Goal: Communication & Community: Answer question/provide support

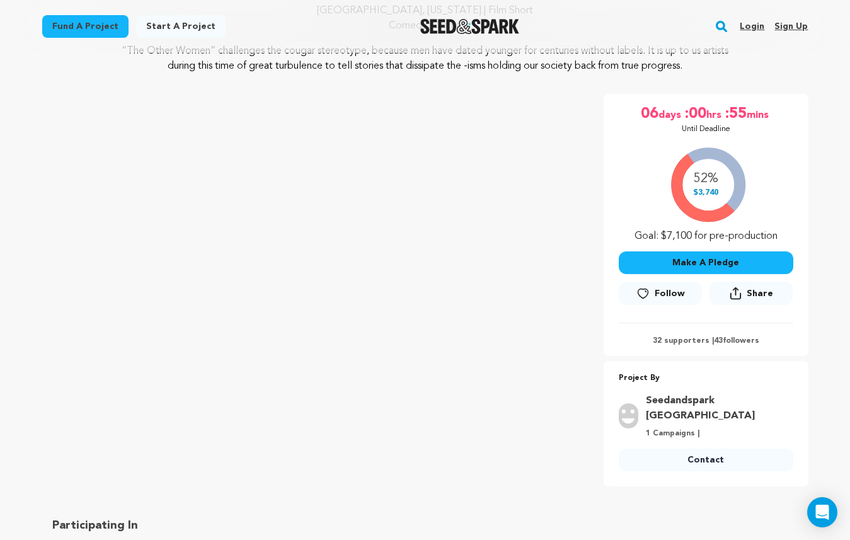
scroll to position [149, 0]
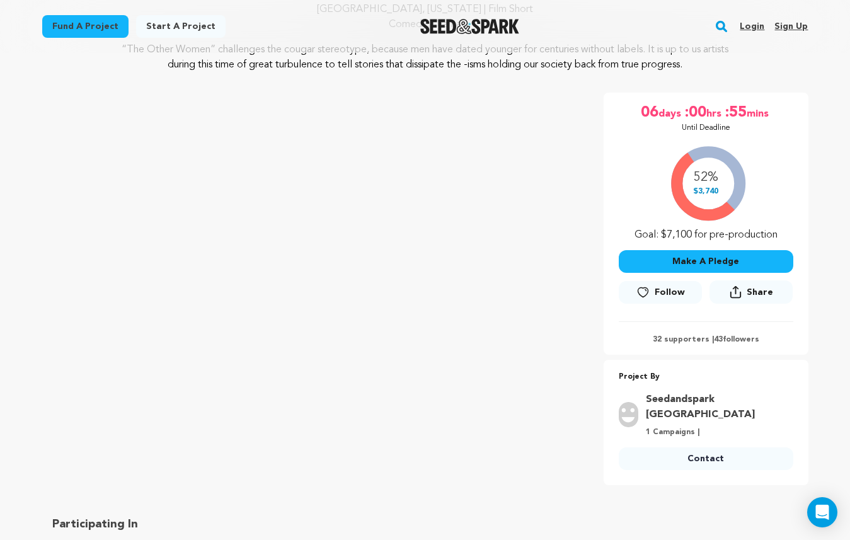
click at [760, 26] on link "Login" at bounding box center [752, 26] width 25 height 20
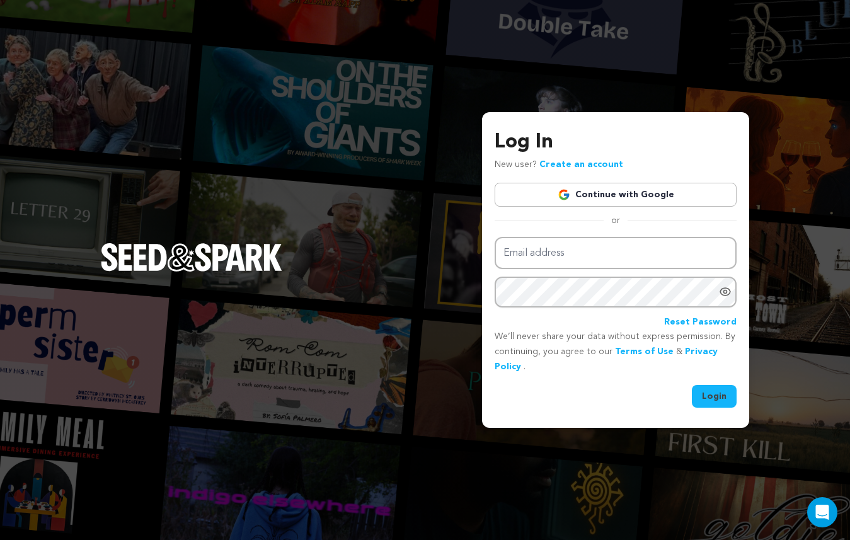
type input "[EMAIL_ADDRESS][DOMAIN_NAME]"
click at [716, 399] on button "Login" at bounding box center [714, 396] width 45 height 23
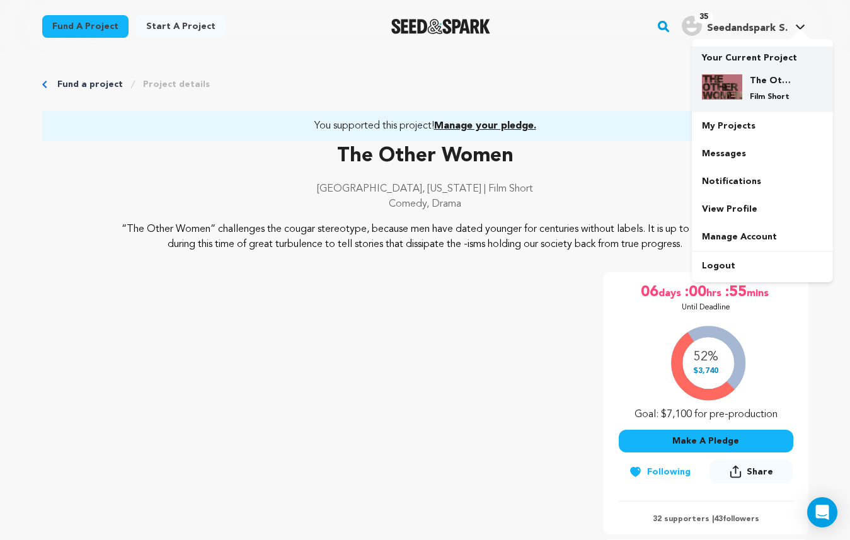
click at [738, 72] on div "The Other Women Film Short" at bounding box center [762, 88] width 121 height 48
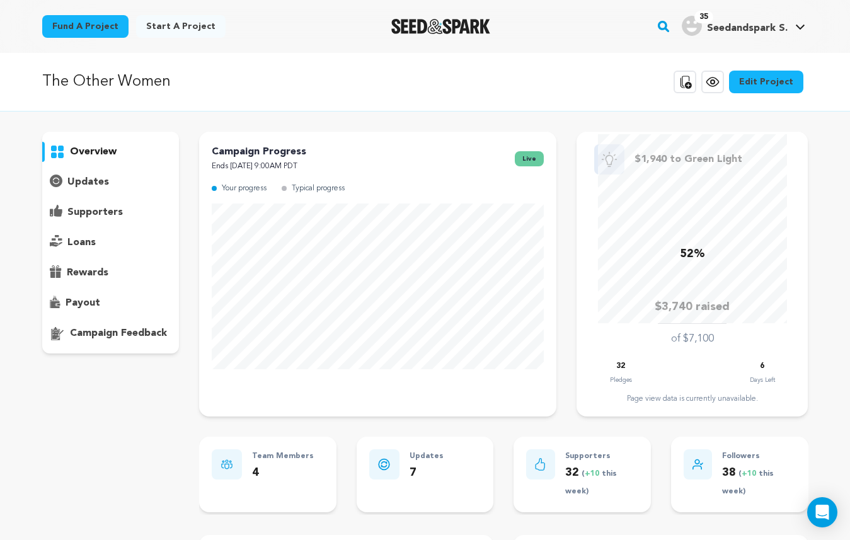
click at [93, 207] on p "supporters" at bounding box center [94, 212] width 55 height 15
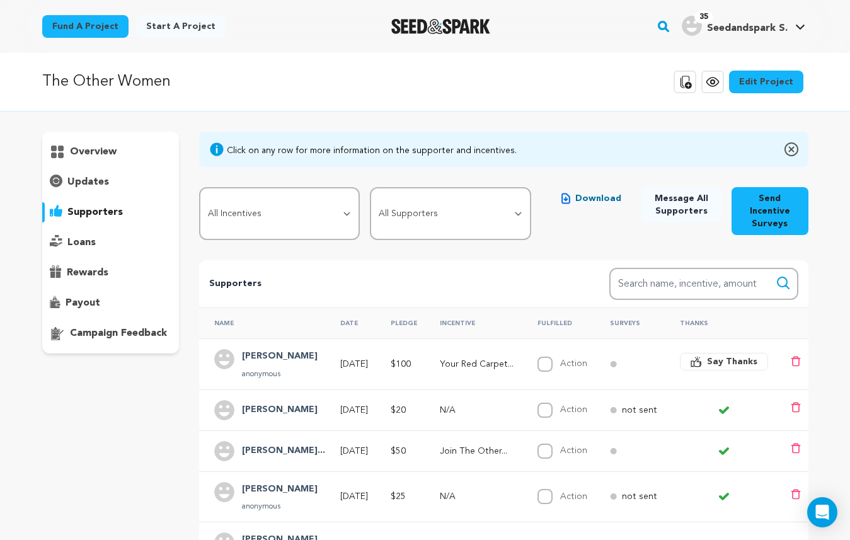
click at [257, 353] on h4 "Andrea" at bounding box center [280, 356] width 76 height 15
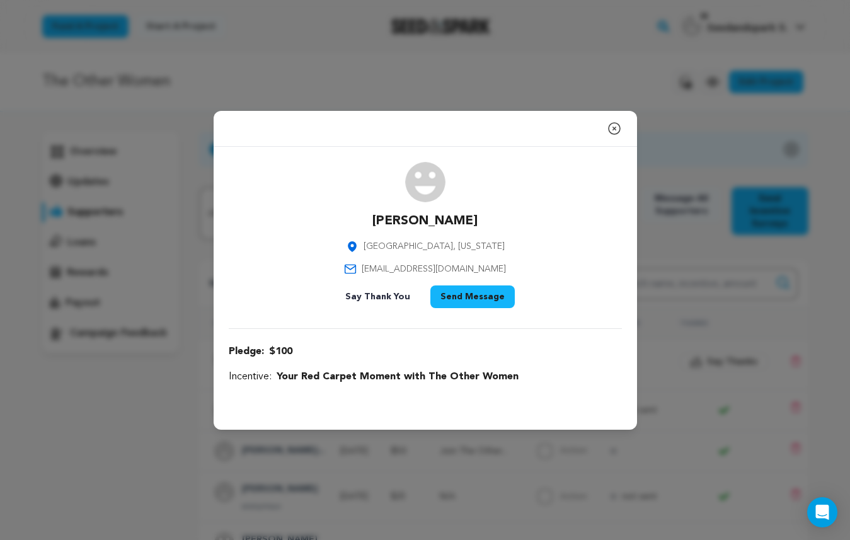
click at [614, 125] on icon "button" at bounding box center [614, 128] width 15 height 15
